Goal: Transaction & Acquisition: Purchase product/service

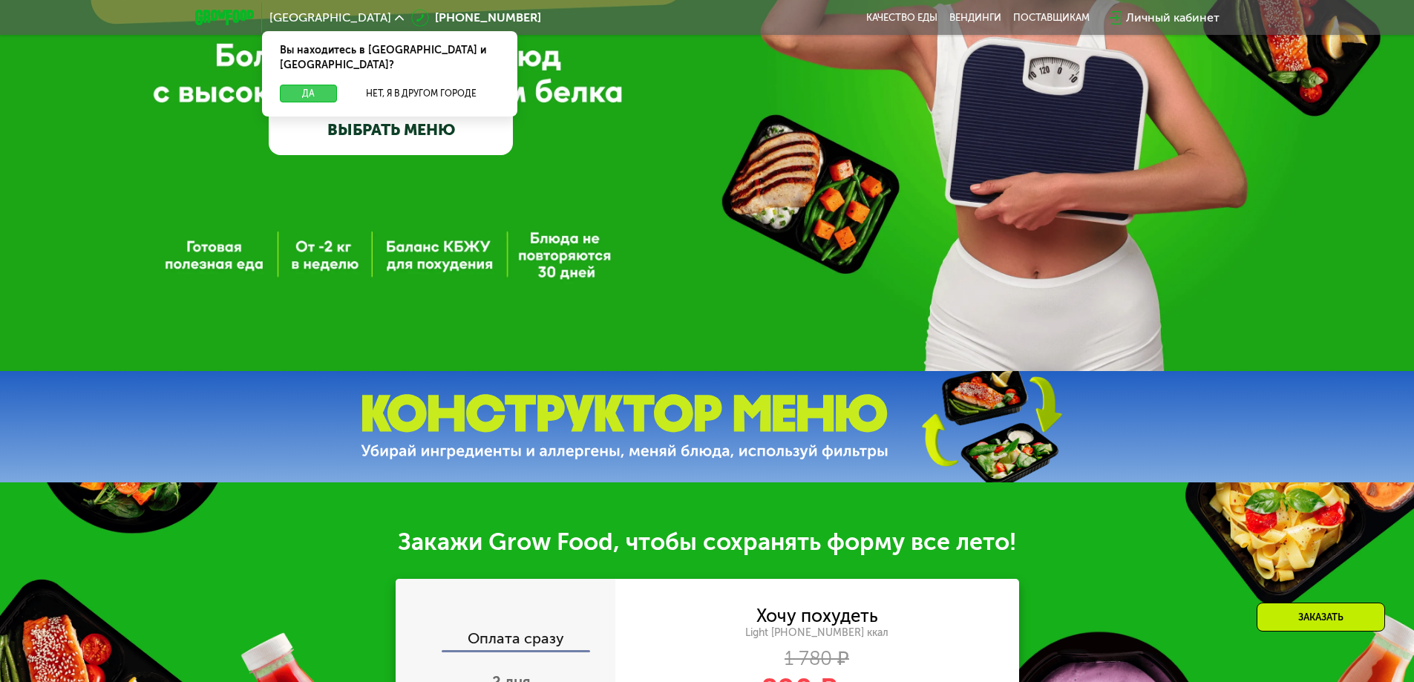
click at [317, 85] on button "Да" at bounding box center [308, 94] width 57 height 18
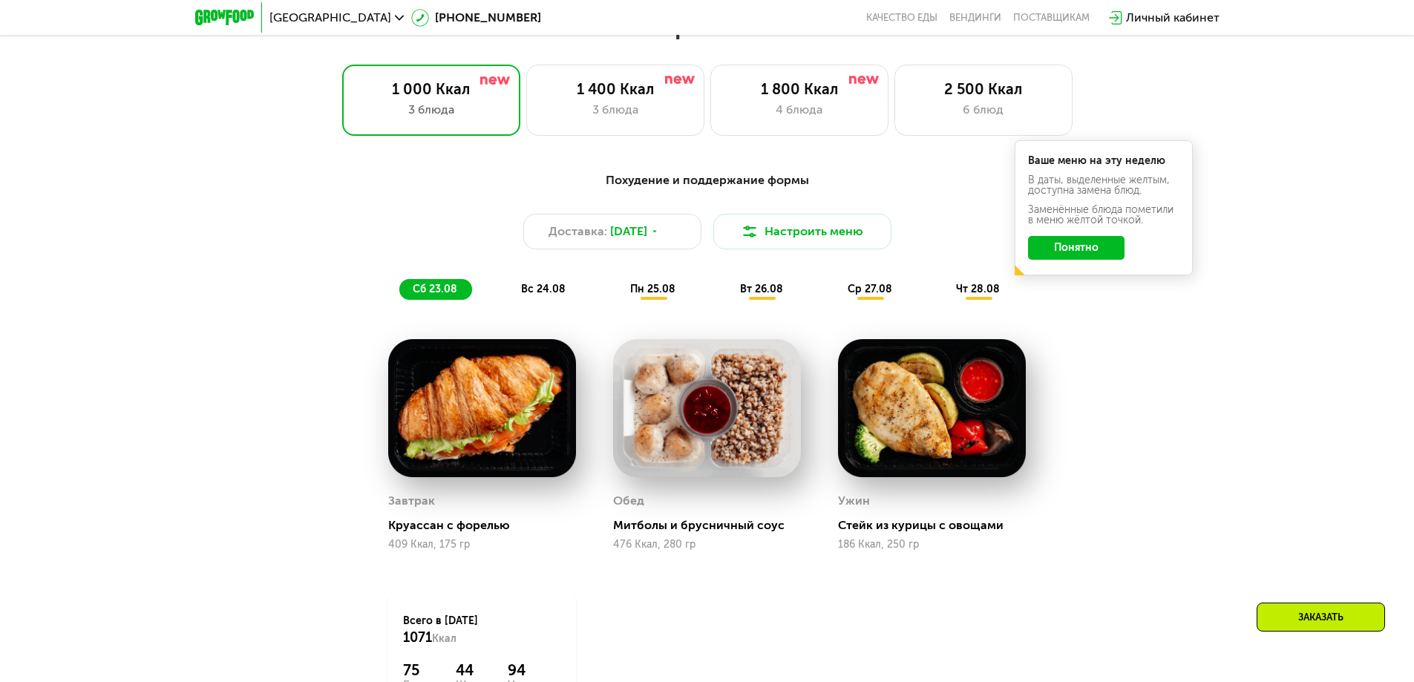
scroll to position [954, 0]
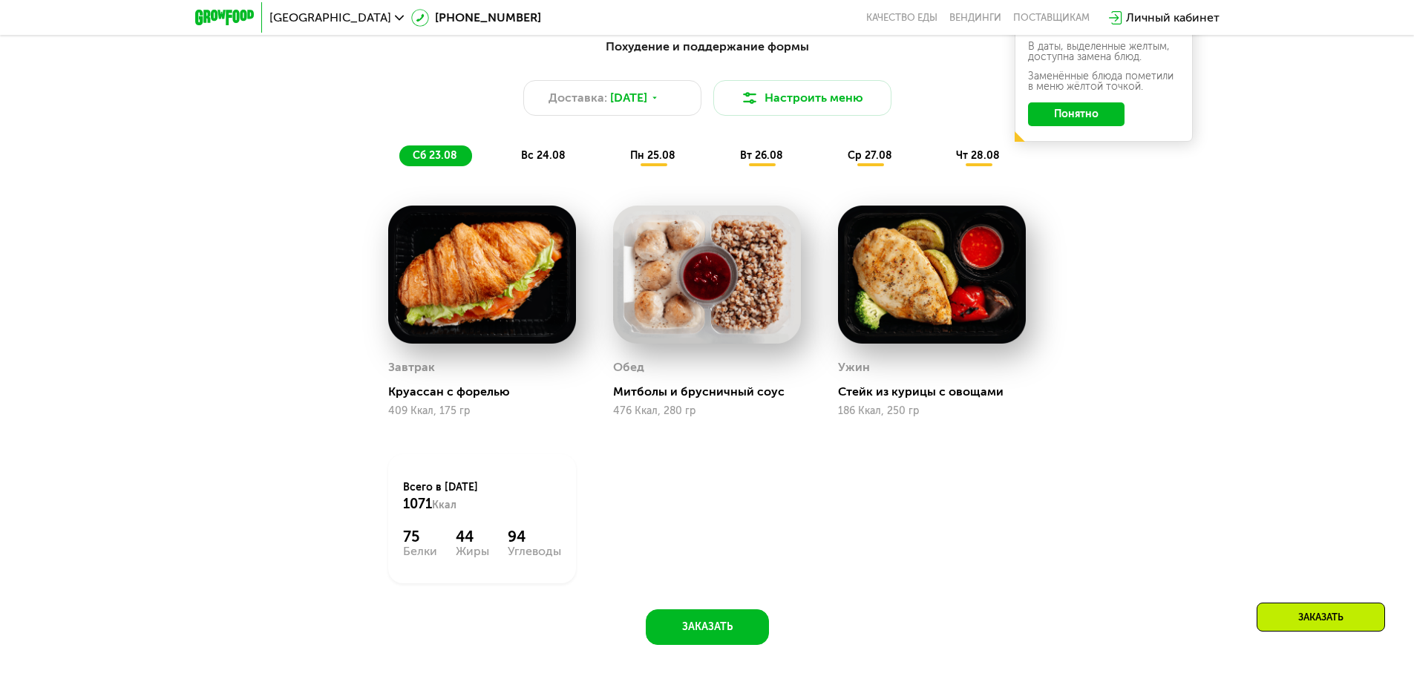
click at [528, 267] on img at bounding box center [482, 275] width 188 height 139
click at [667, 149] on div "Похудение и поддержание формы Доставка: [DATE] Настроить меню сб 23.08 вс 24.08…" at bounding box center [707, 102] width 879 height 128
click at [727, 154] on div "пн 25.08" at bounding box center [762, 156] width 71 height 21
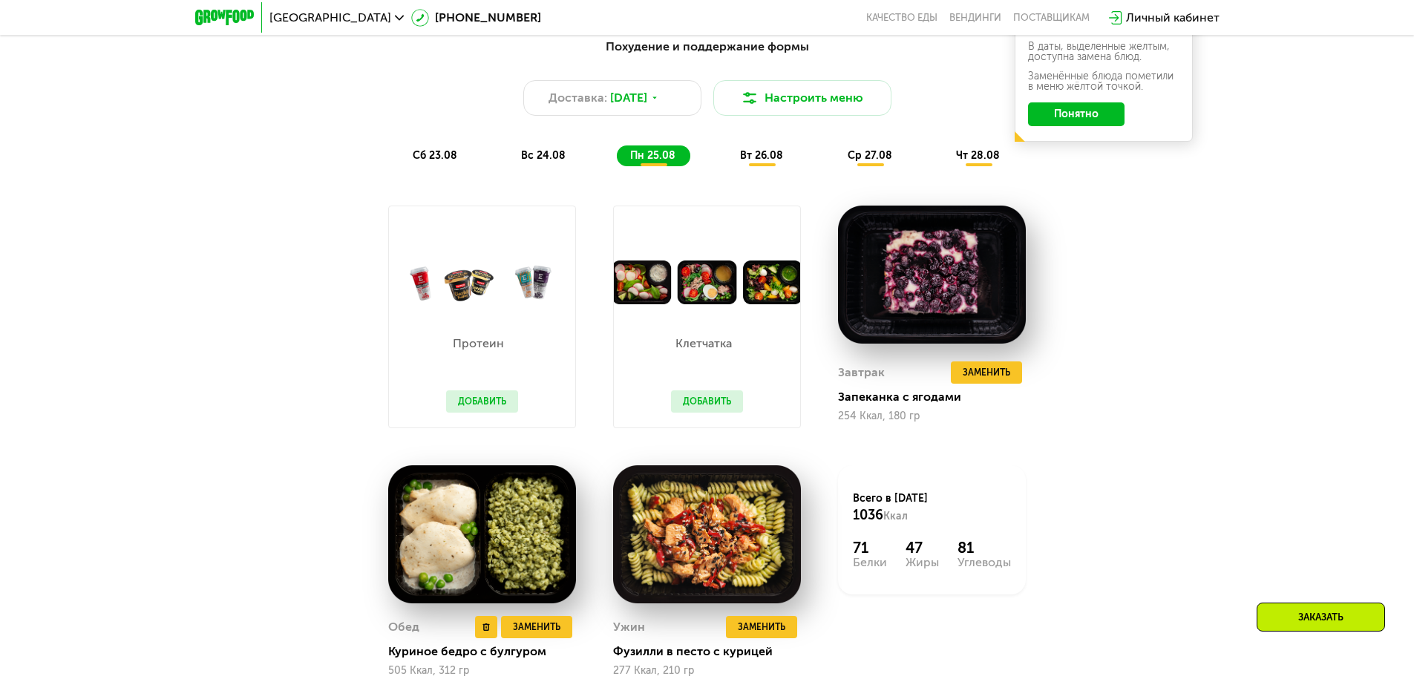
click at [468, 544] on img at bounding box center [482, 534] width 188 height 139
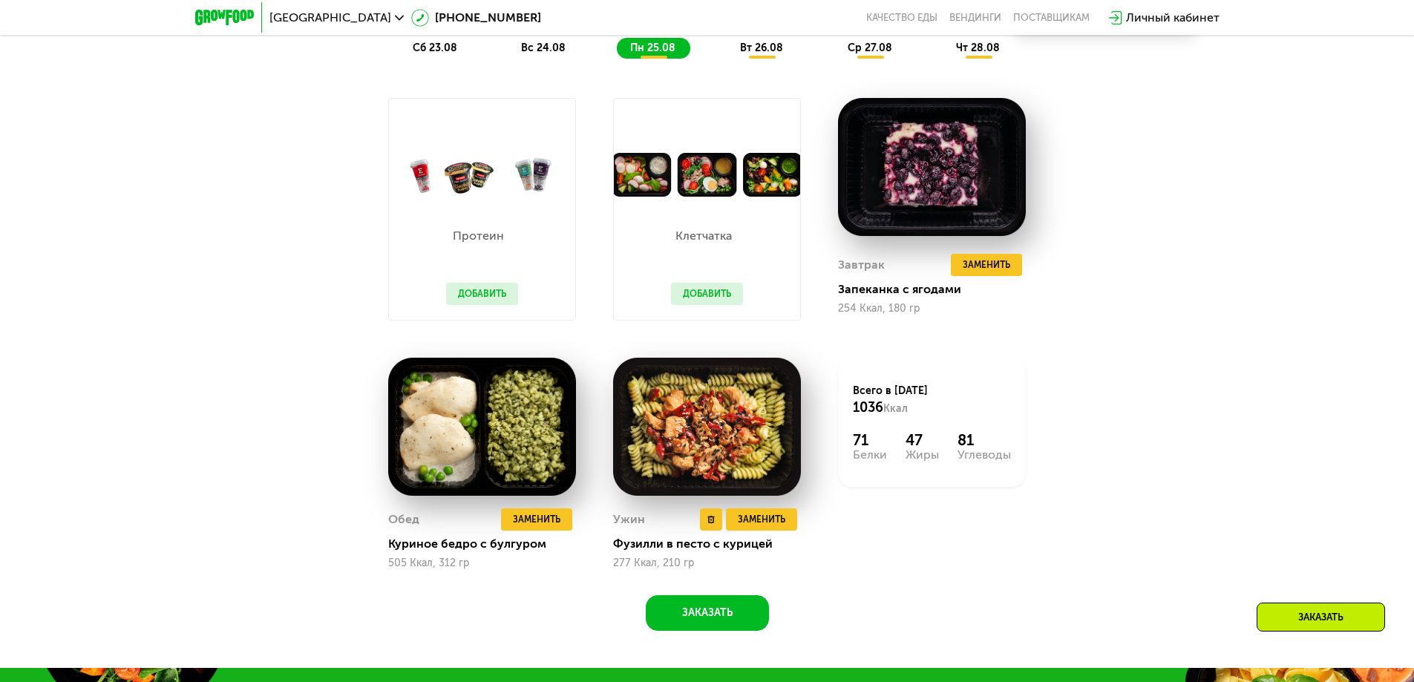
scroll to position [1177, 0]
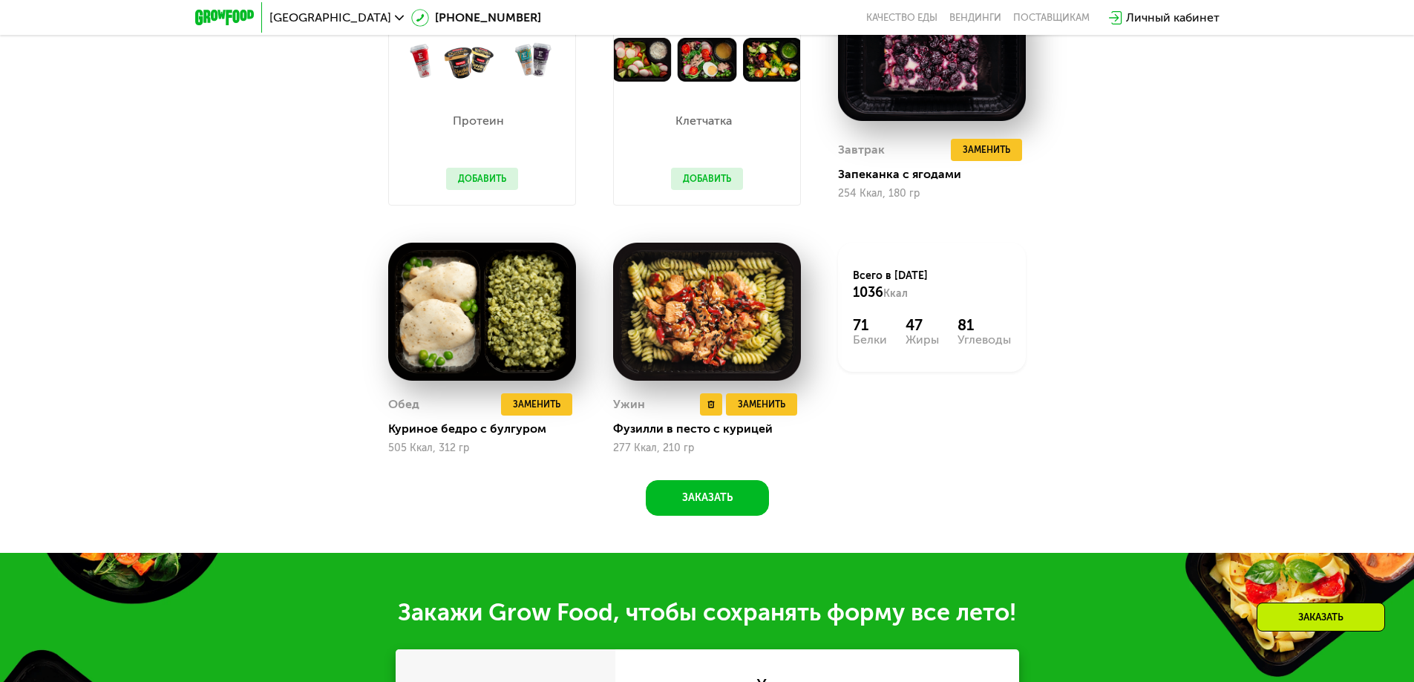
click at [697, 290] on img at bounding box center [707, 312] width 188 height 139
click at [750, 412] on span "Заменить" at bounding box center [762, 404] width 48 height 15
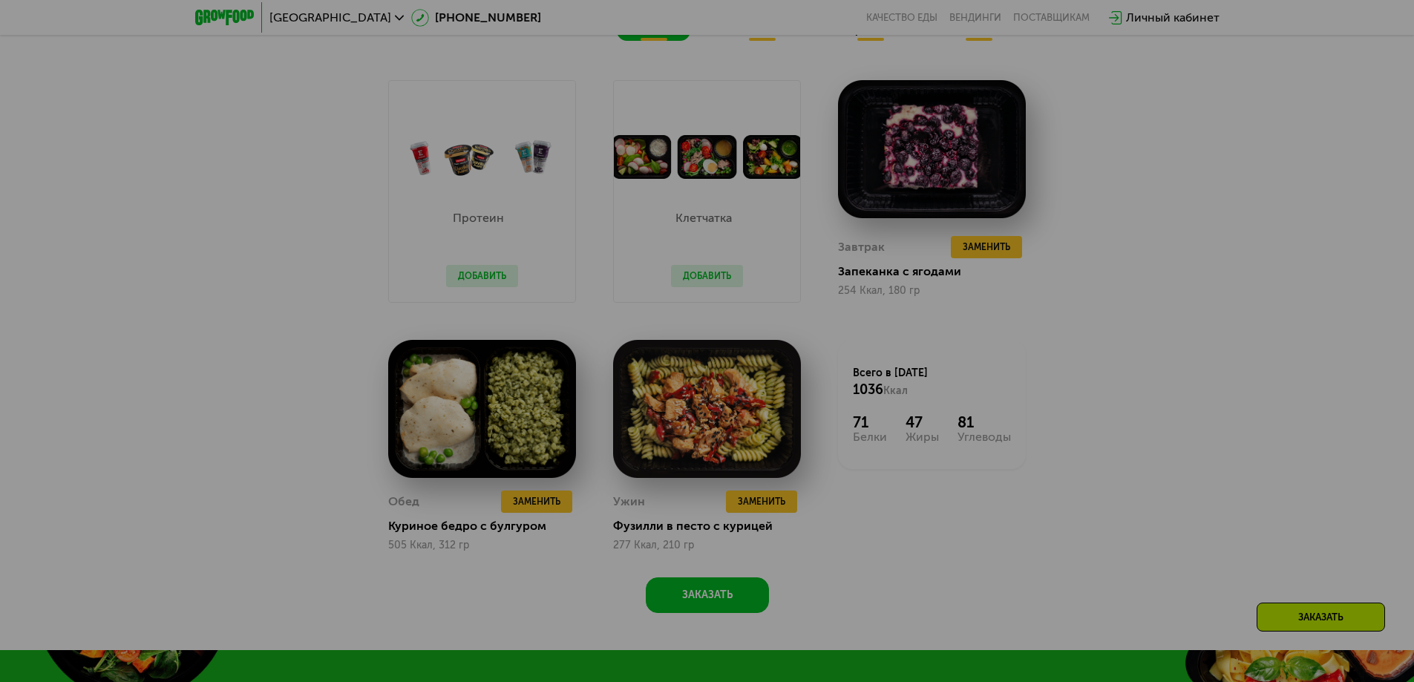
scroll to position [1028, 0]
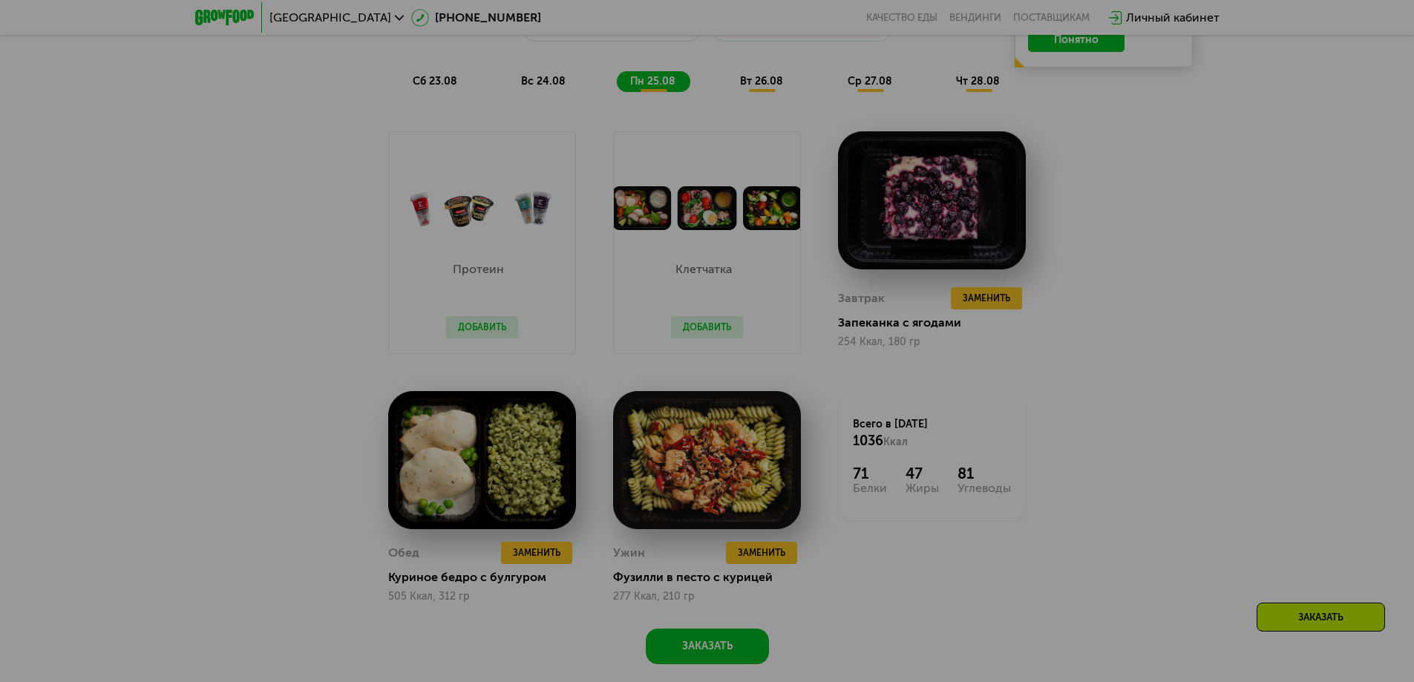
click at [1248, 442] on div at bounding box center [707, 341] width 1414 height 682
click at [212, 376] on div at bounding box center [707, 341] width 1414 height 682
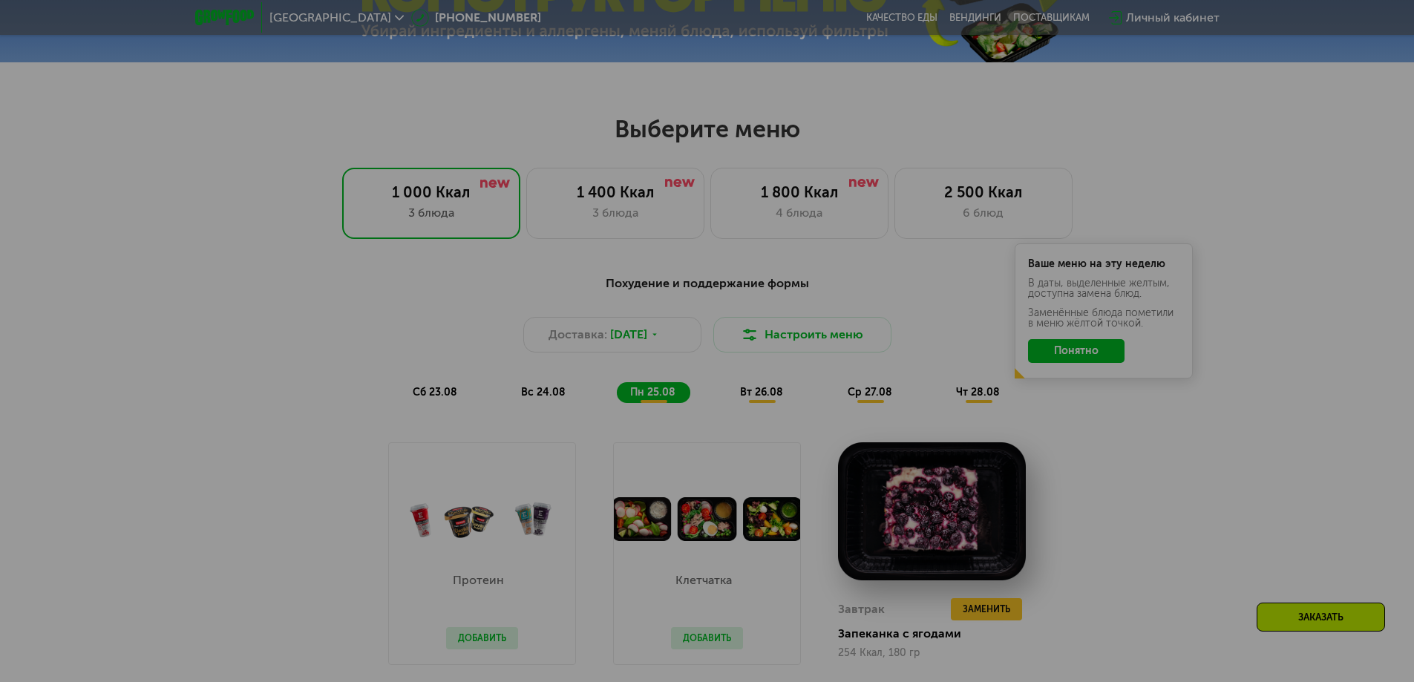
scroll to position [880, 0]
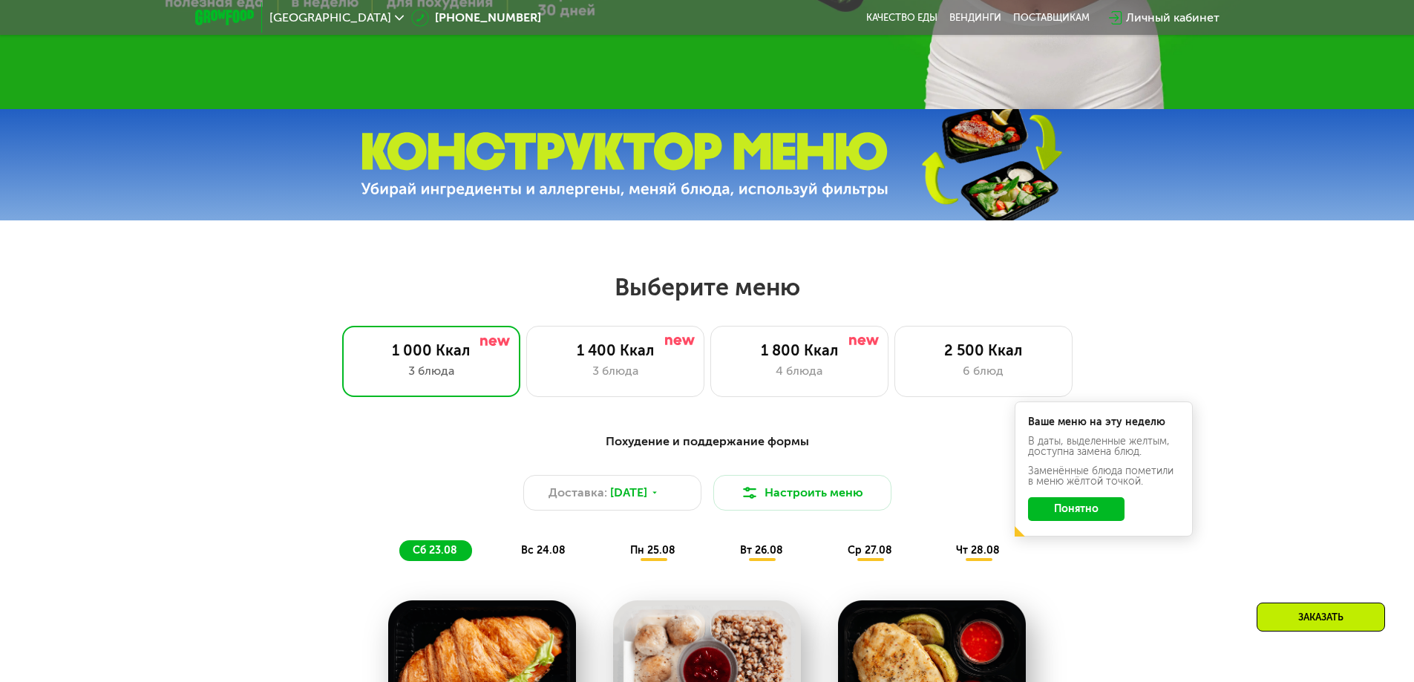
scroll to position [560, 0]
click at [620, 359] on div "1 400 Ккал" at bounding box center [615, 350] width 147 height 18
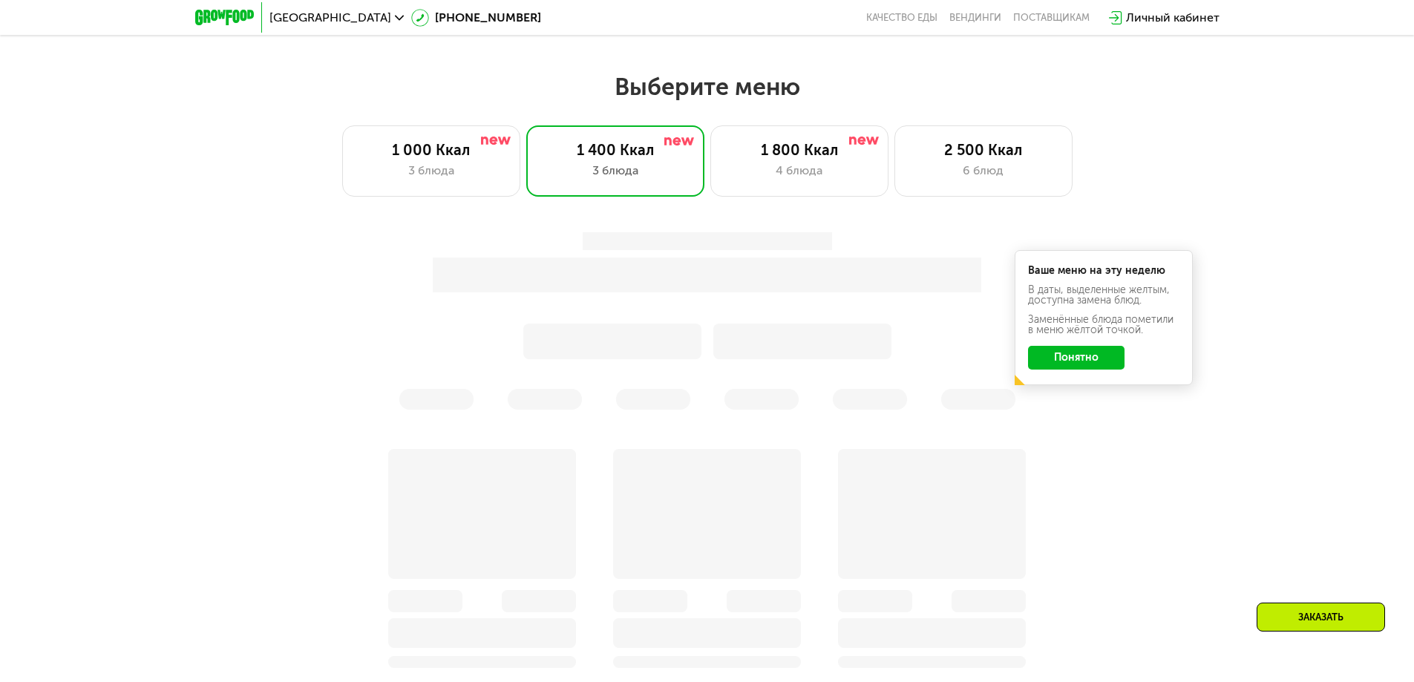
scroll to position [857, 0]
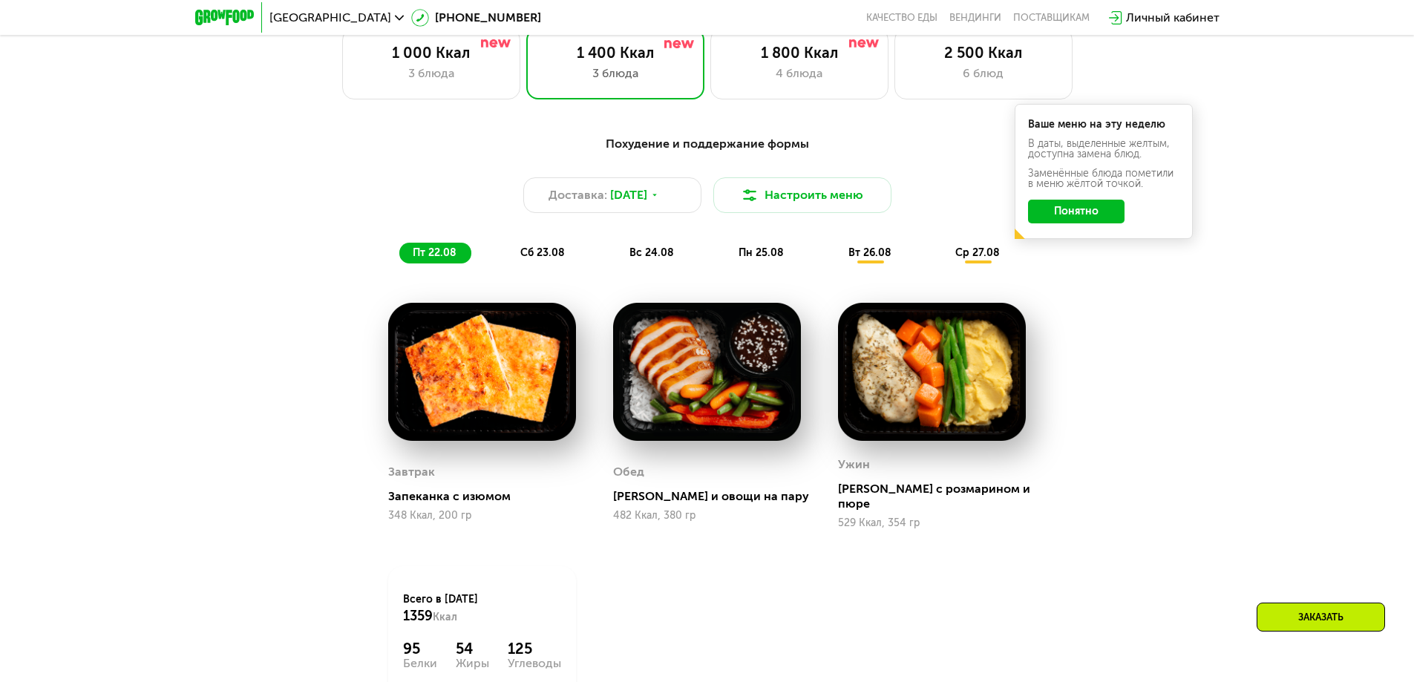
click at [702, 399] on img at bounding box center [707, 372] width 188 height 139
click at [897, 390] on img at bounding box center [932, 372] width 188 height 139
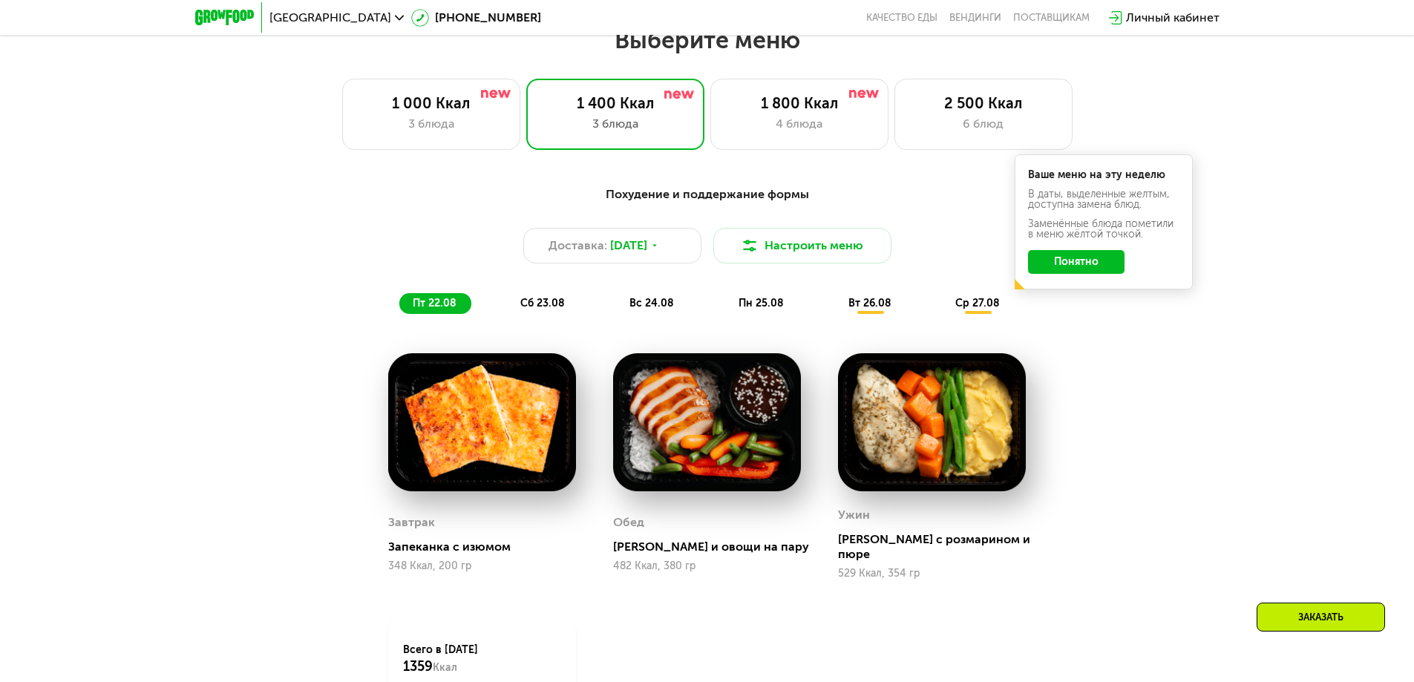
scroll to position [783, 0]
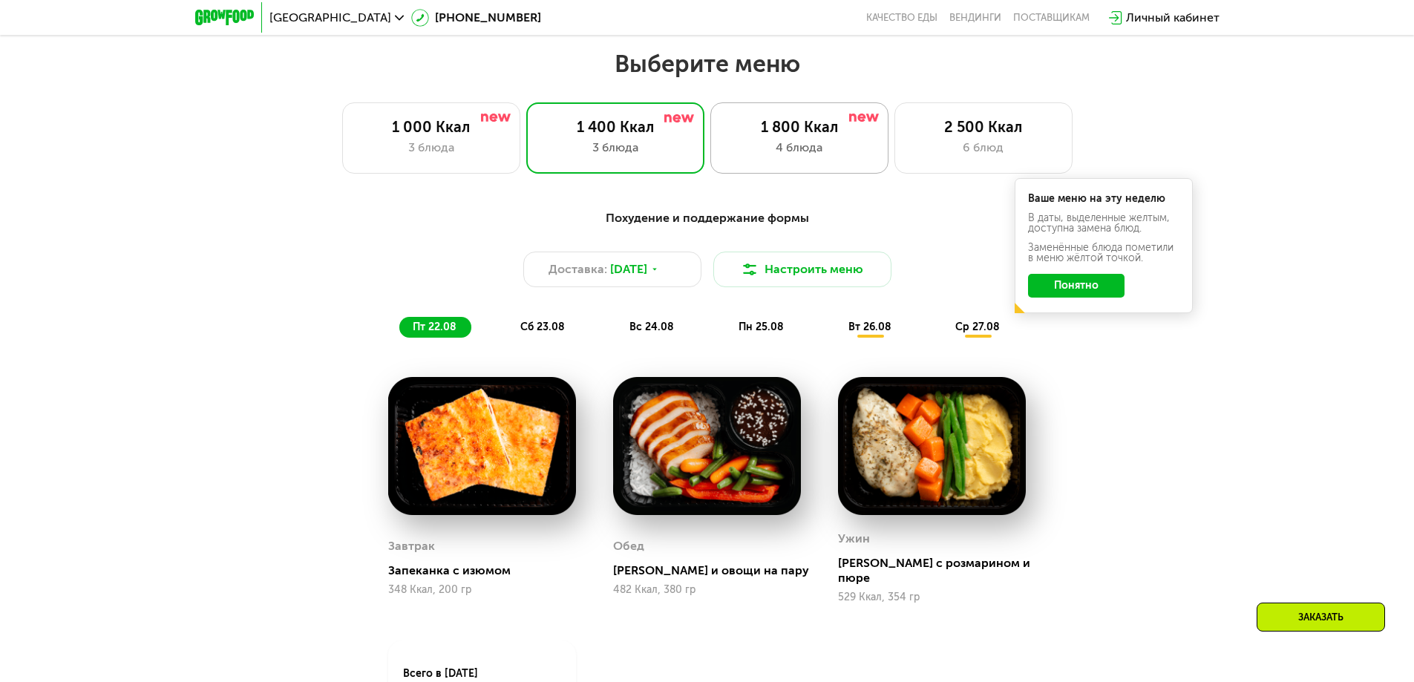
click at [817, 136] on div "1 800 Ккал" at bounding box center [799, 127] width 147 height 18
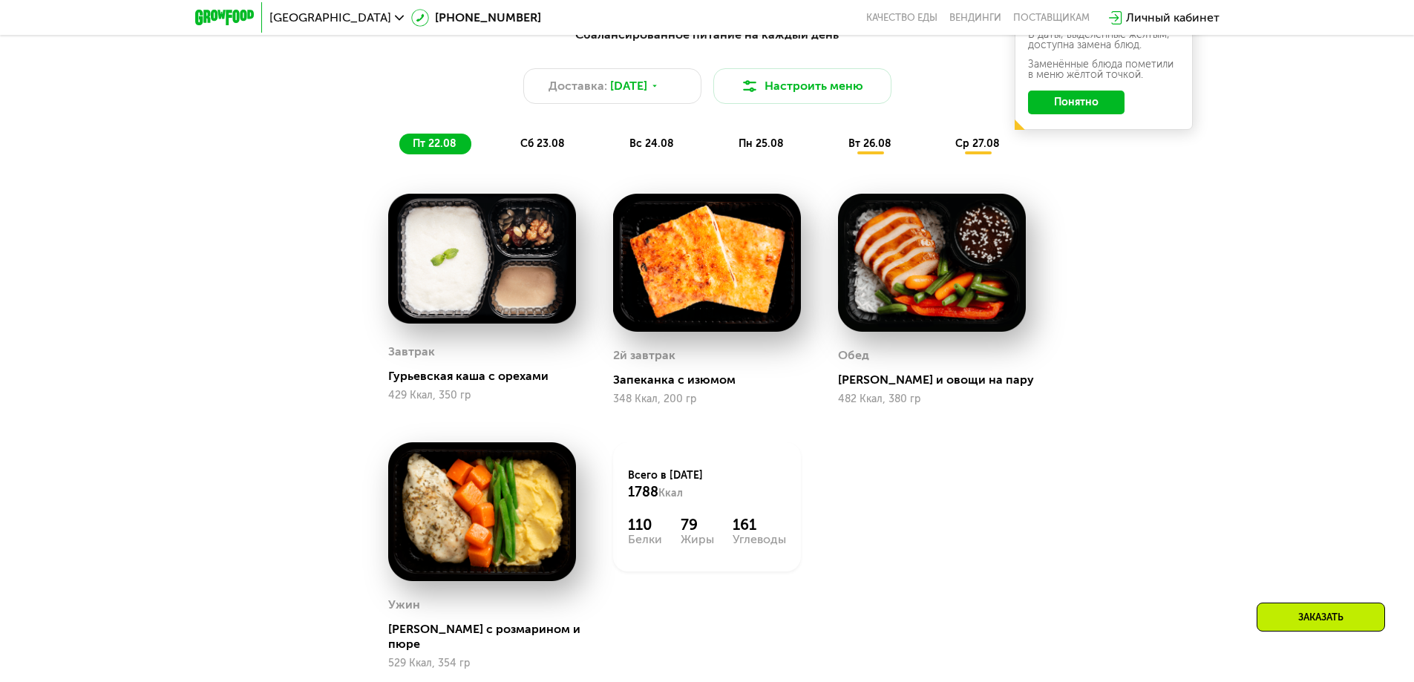
scroll to position [1079, 0]
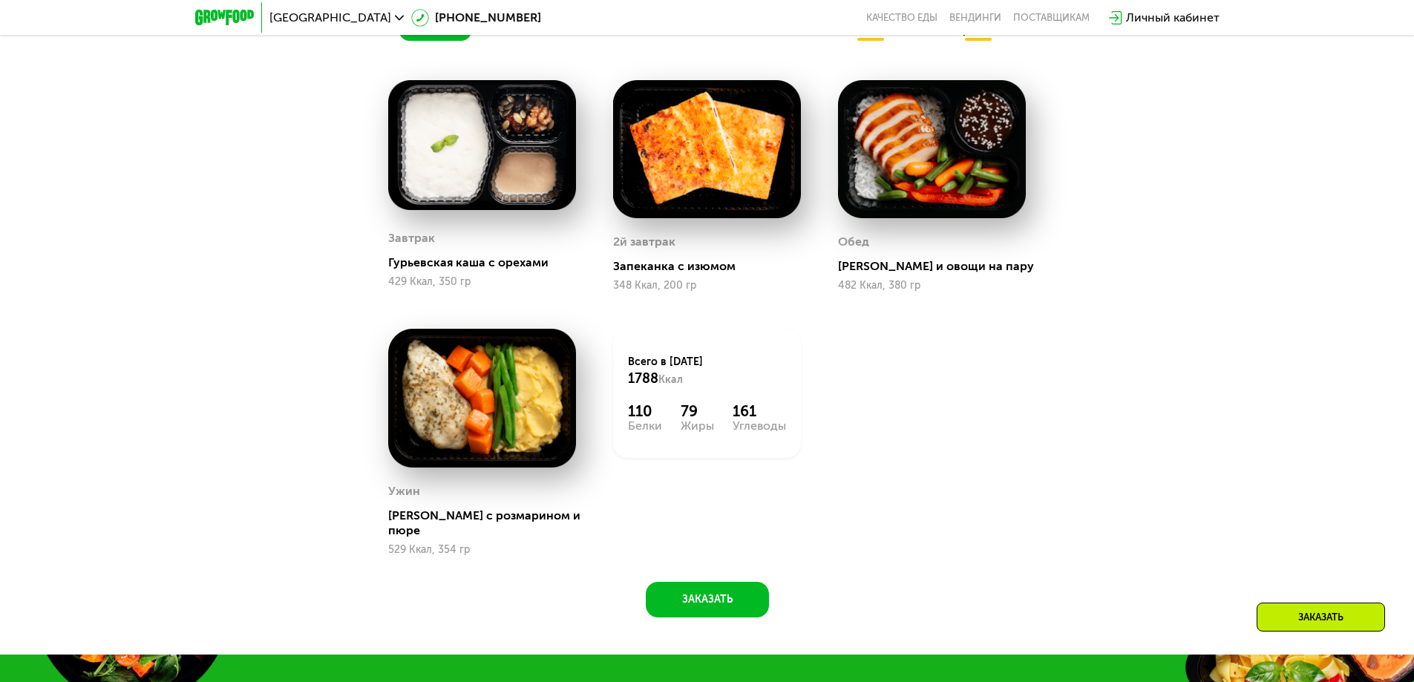
click at [590, 403] on div "Ужин Курица с розмарином и пюре 529 Ккал, 354 гр" at bounding box center [482, 442] width 225 height 264
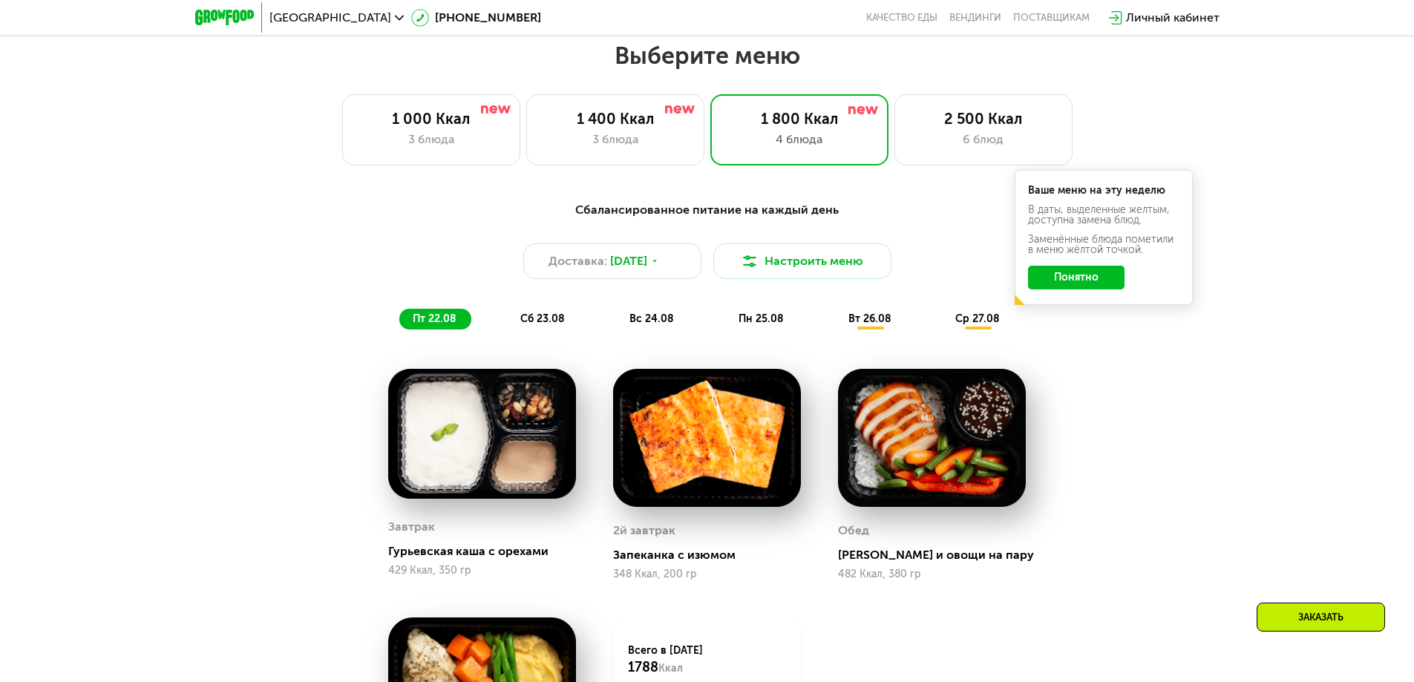
scroll to position [783, 0]
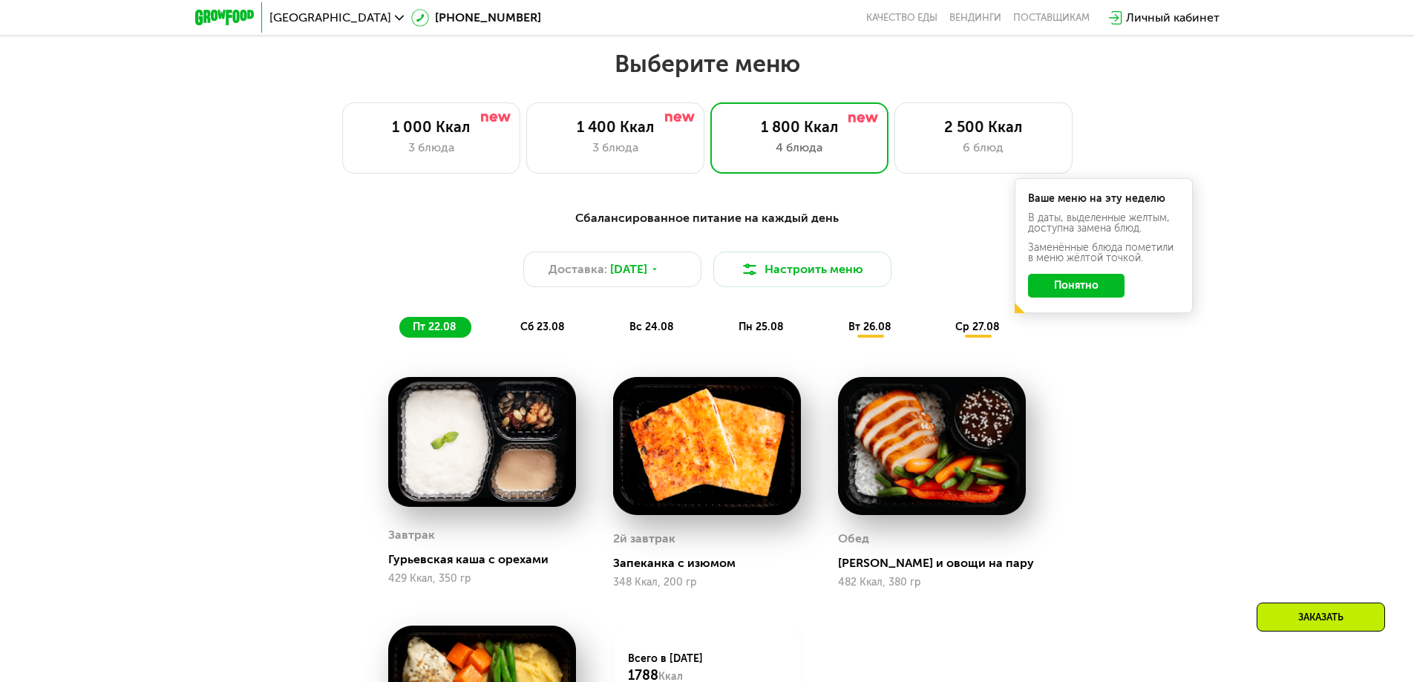
click at [984, 338] on div "ср 27.08" at bounding box center [978, 327] width 73 height 21
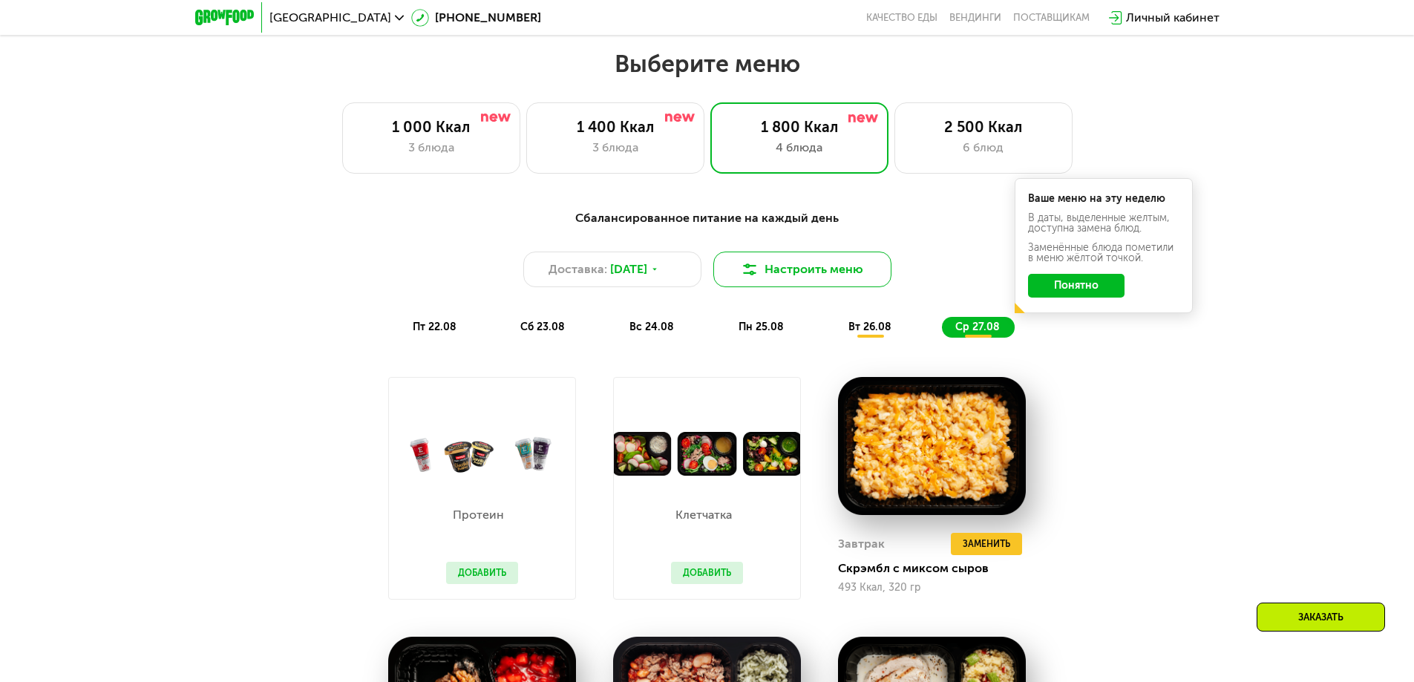
click at [792, 287] on button "Настроить меню" at bounding box center [802, 270] width 178 height 36
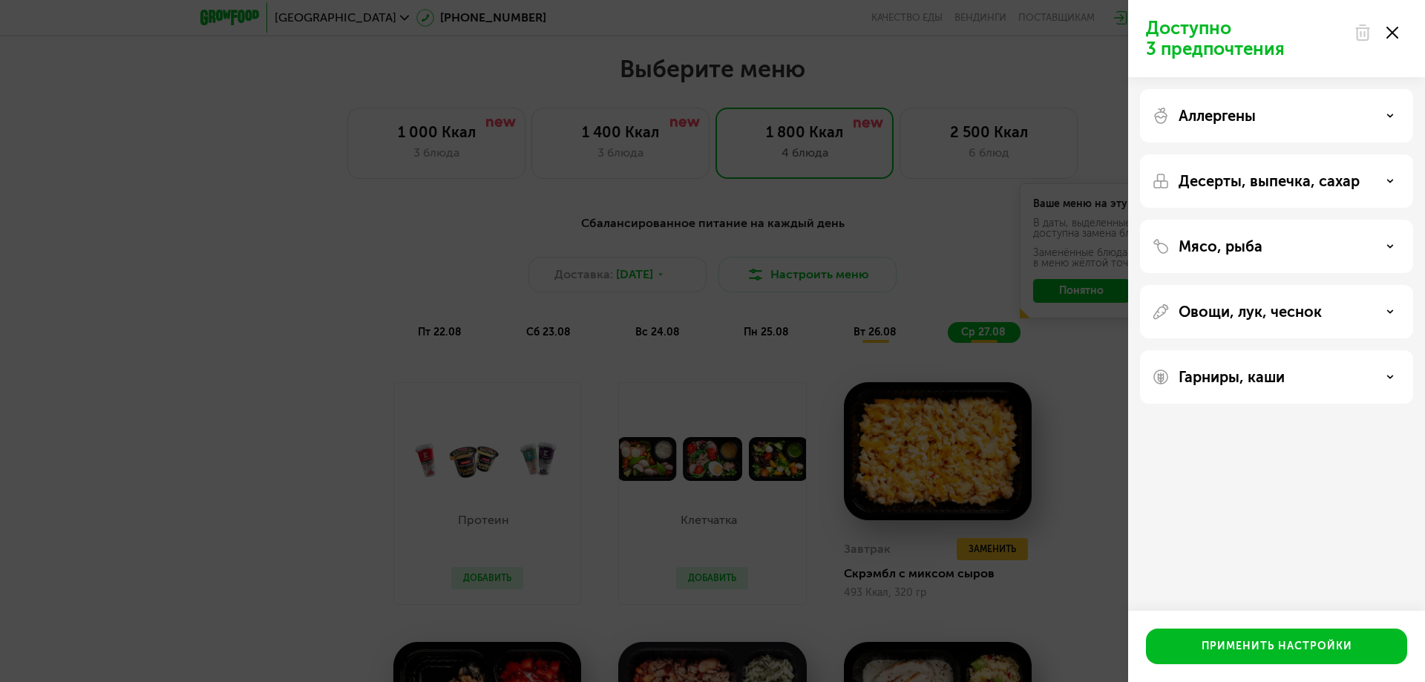
click at [1273, 245] on div "Мясо, рыба" at bounding box center [1276, 247] width 249 height 18
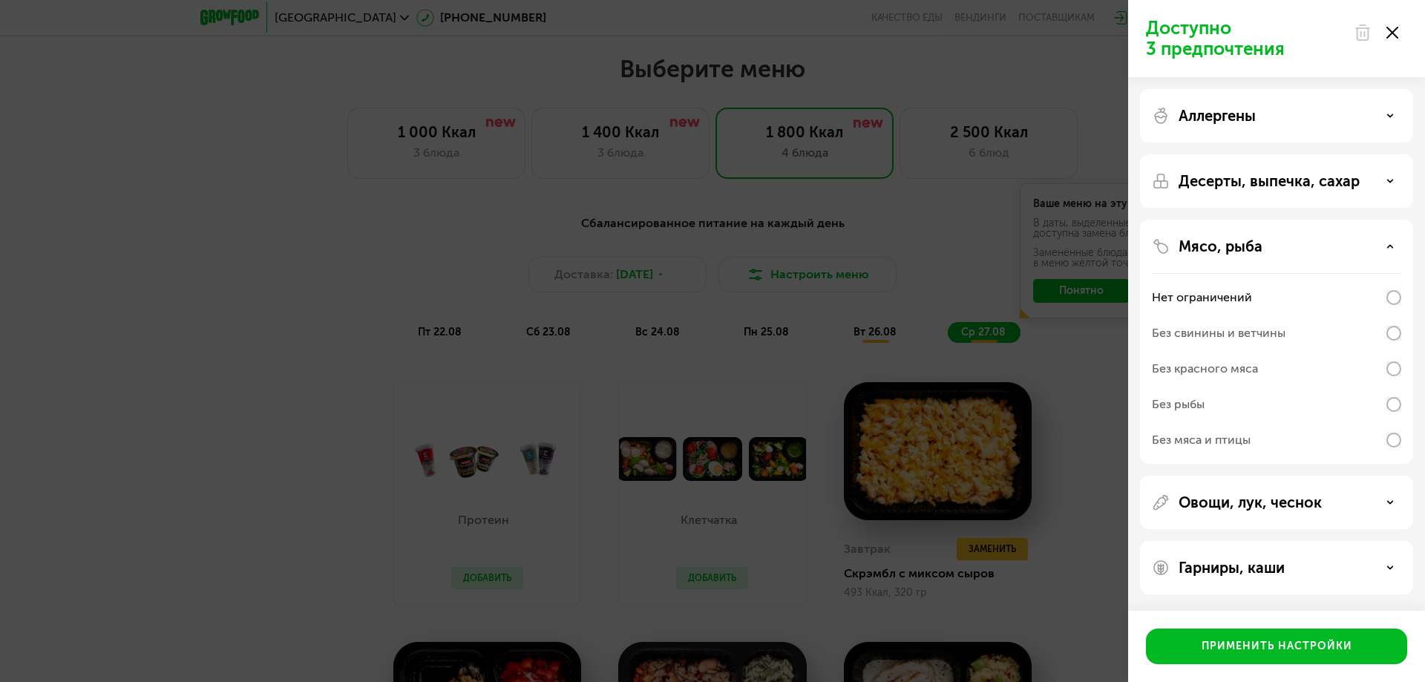
click at [1234, 476] on div "Мясо, рыба Нет ограничений Без свинины и ветчины Без красного мяса Без рыбы Без…" at bounding box center [1276, 502] width 273 height 53
click at [865, 311] on div "Доступно 3 предпочтения Аллергены Десерты, выпечка, сахар Мясо, рыба Нет ограни…" at bounding box center [712, 341] width 1425 height 682
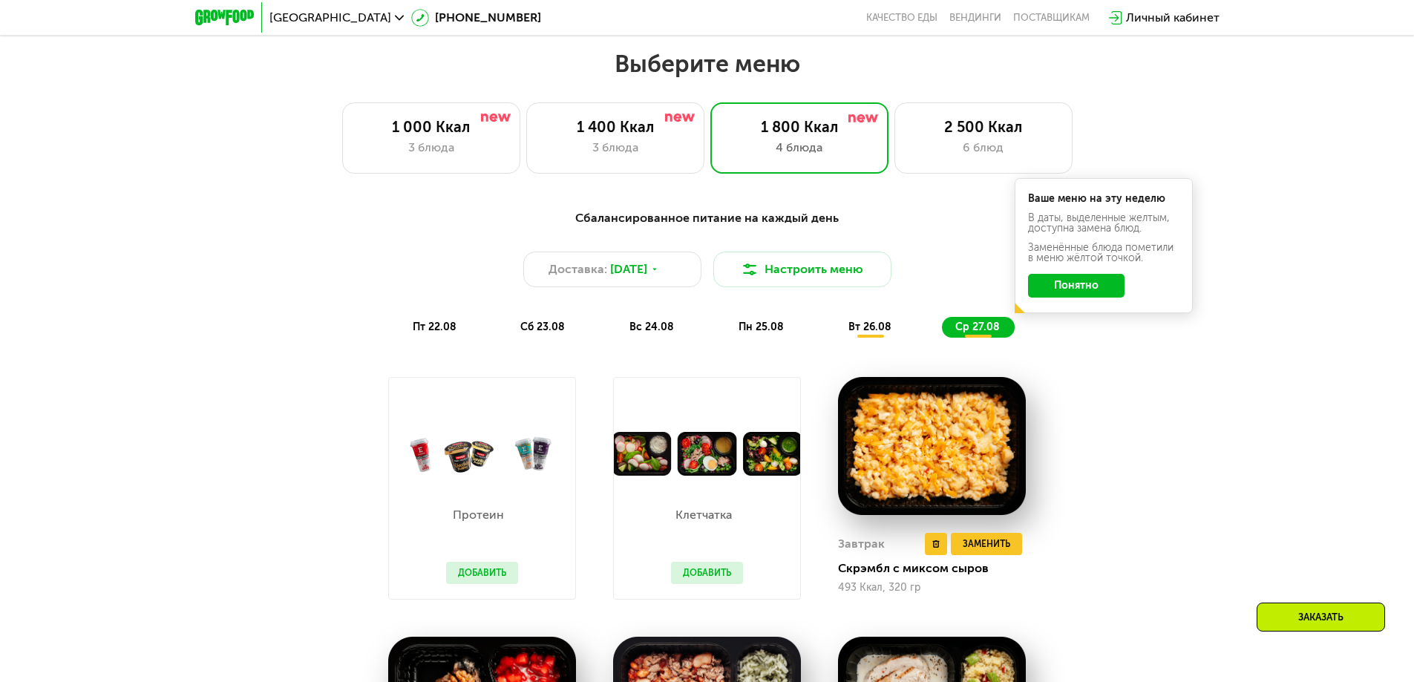
click at [922, 458] on img at bounding box center [932, 446] width 188 height 139
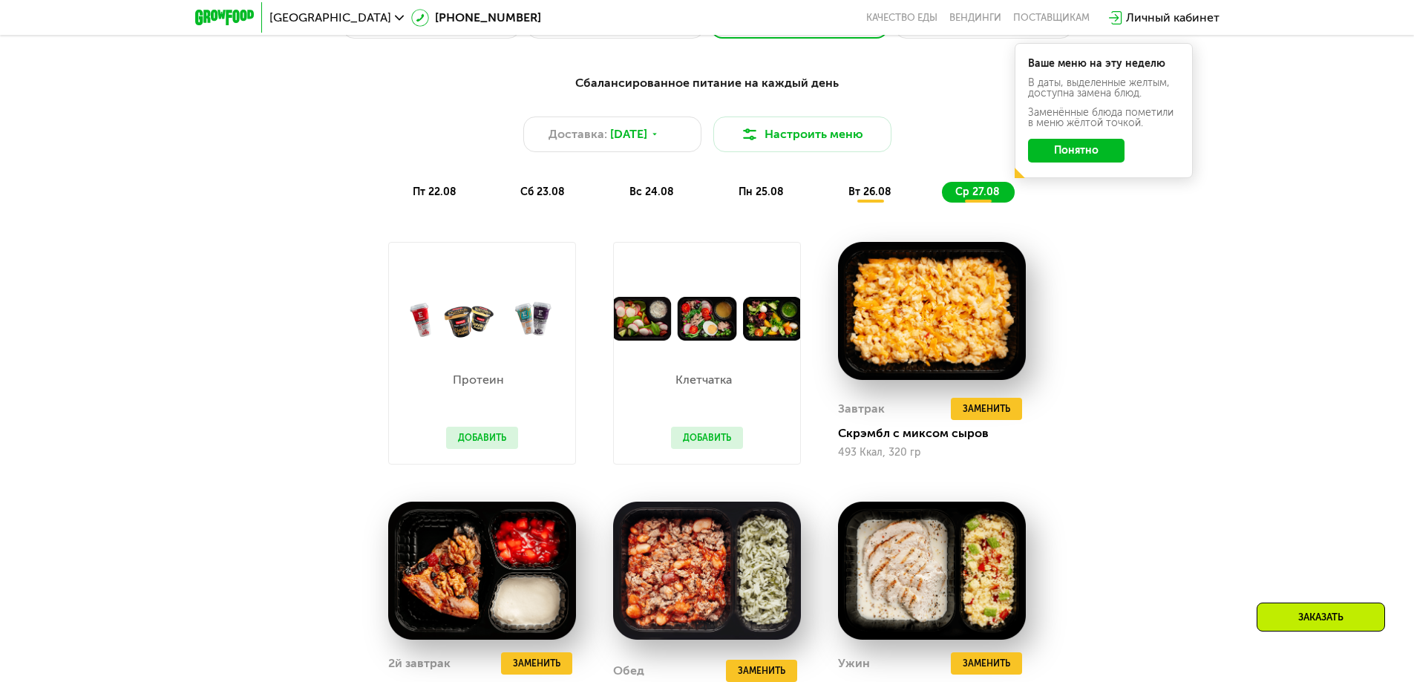
scroll to position [1079, 0]
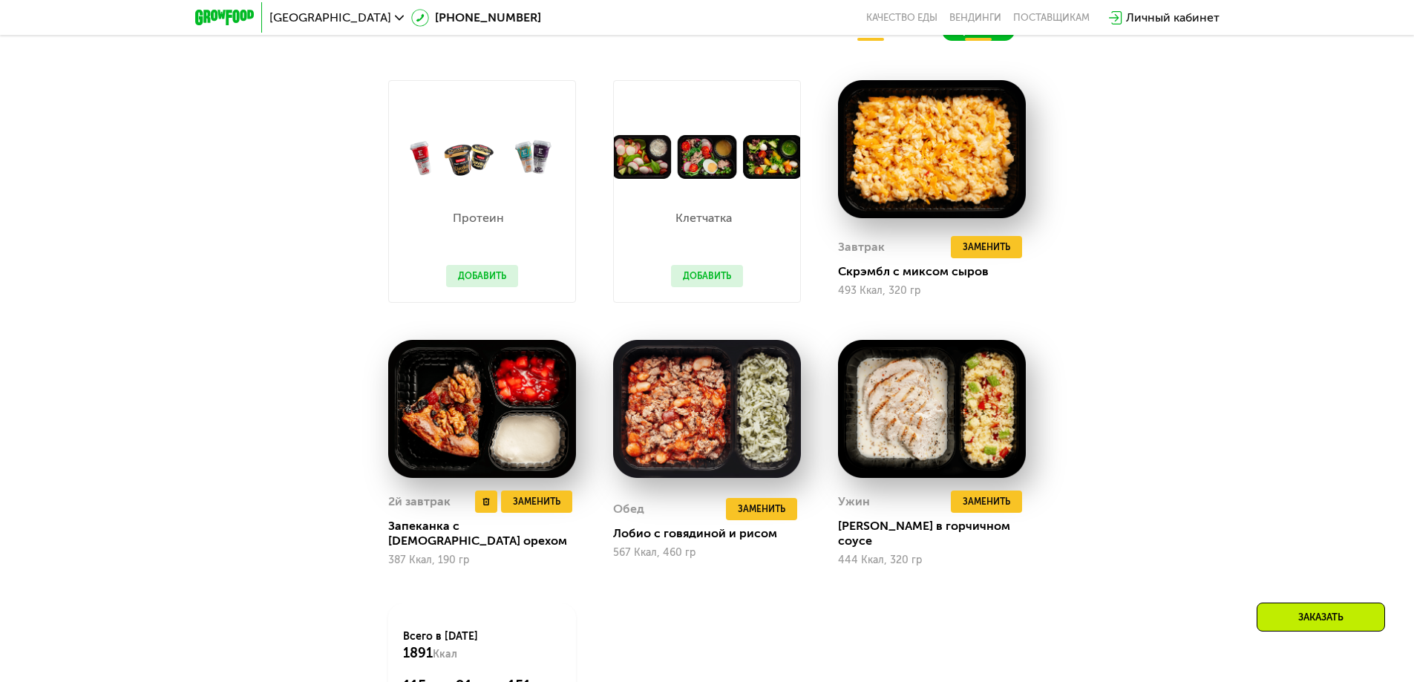
click at [427, 380] on img at bounding box center [482, 409] width 188 height 139
